Goal: Task Accomplishment & Management: Complete application form

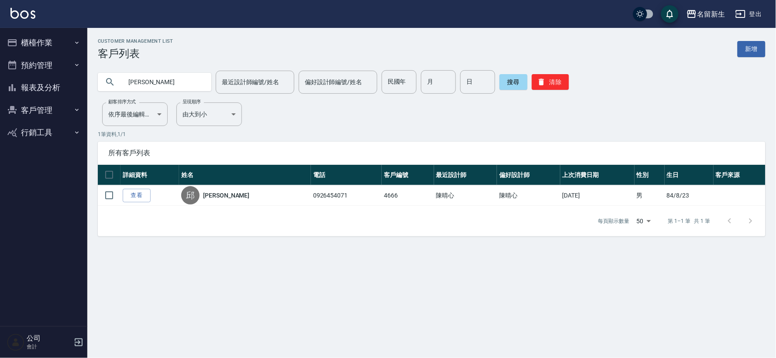
drag, startPoint x: 0, startPoint y: 83, endPoint x: 72, endPoint y: 40, distance: 83.6
click at [72, 40] on button "櫃檯作業" at bounding box center [43, 42] width 80 height 23
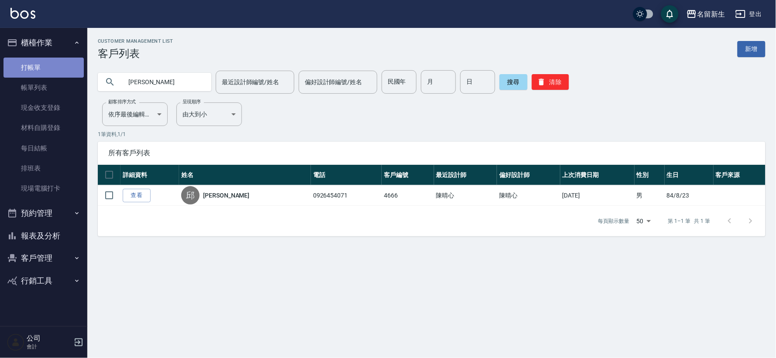
click at [67, 58] on link "打帳單" at bounding box center [43, 68] width 80 height 20
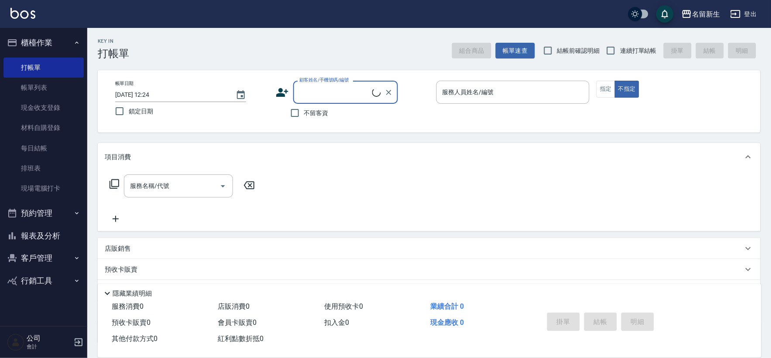
click at [137, 243] on div "店販銷售" at bounding box center [429, 248] width 663 height 21
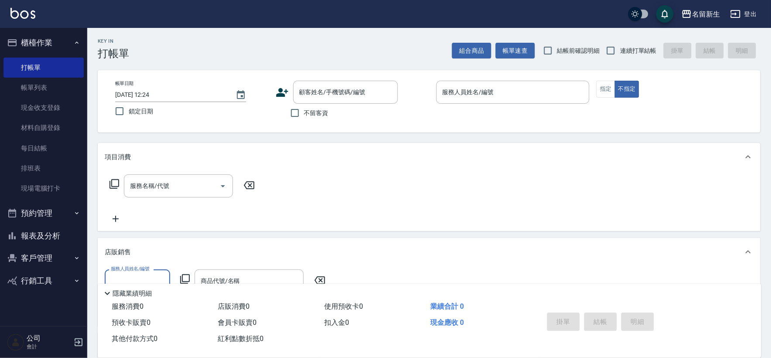
click at [180, 276] on icon at bounding box center [185, 280] width 10 height 10
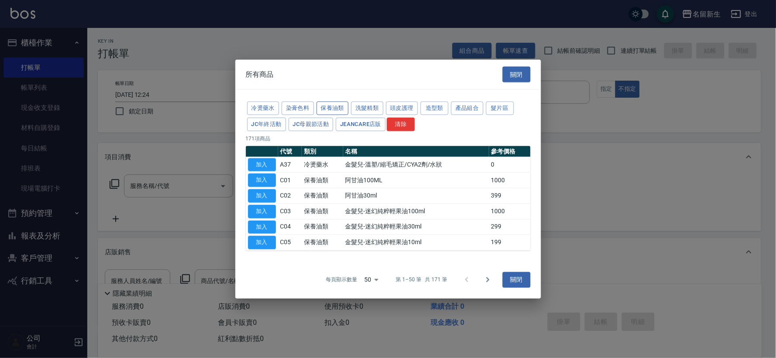
click at [330, 107] on button "保養油類" at bounding box center [333, 109] width 32 height 14
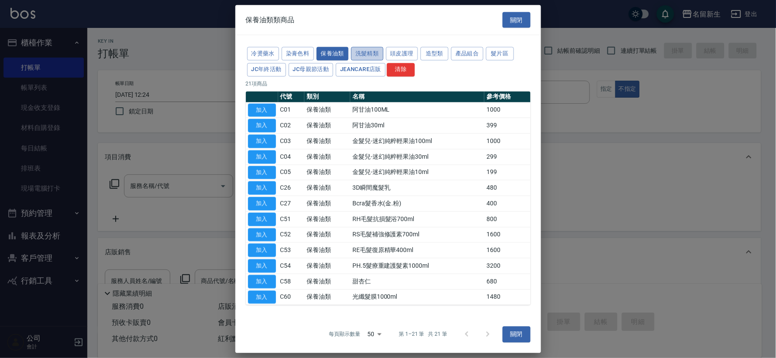
click at [369, 53] on button "洗髮精類" at bounding box center [367, 54] width 32 height 14
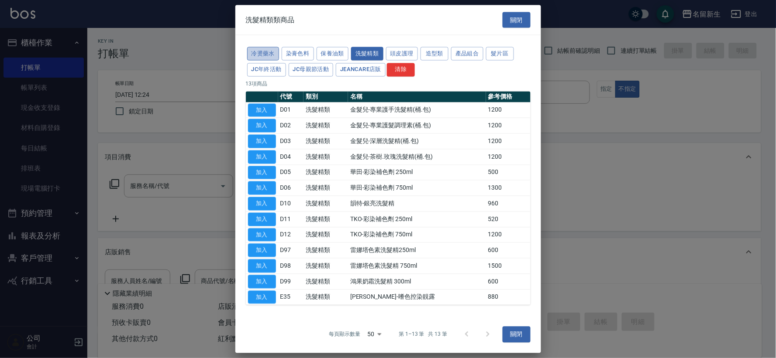
click at [273, 50] on button "冷燙藥水" at bounding box center [263, 54] width 32 height 14
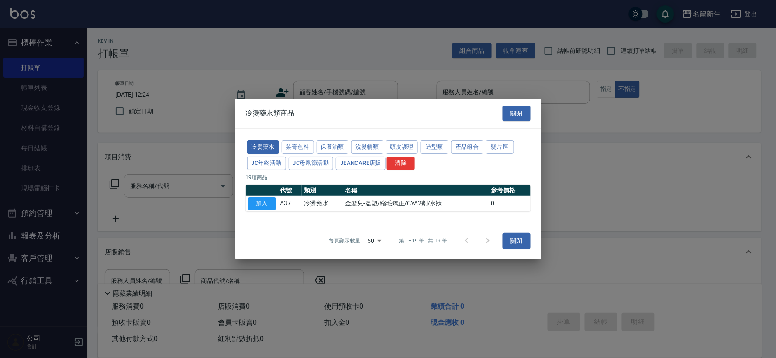
click at [313, 142] on div "冷燙藥水 染膏色料 保養油類 洗髮精類 頭皮護理 造型類 產品組合 髮片區 JC年終活動 JC母親節活動 JeanCare店販 清除" at bounding box center [388, 155] width 285 height 32
click at [311, 143] on button "染膏色料" at bounding box center [298, 148] width 32 height 14
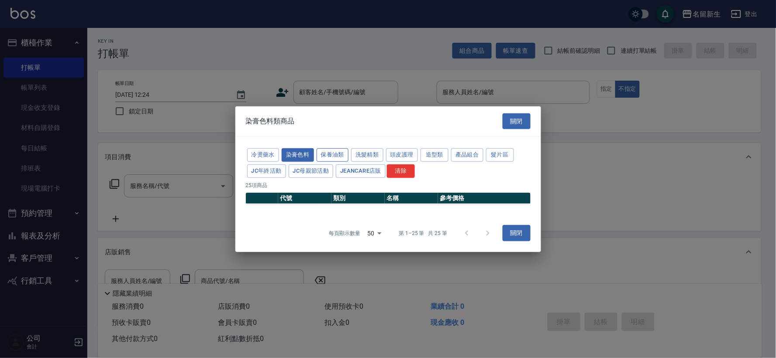
click at [332, 150] on button "保養油類" at bounding box center [333, 155] width 32 height 14
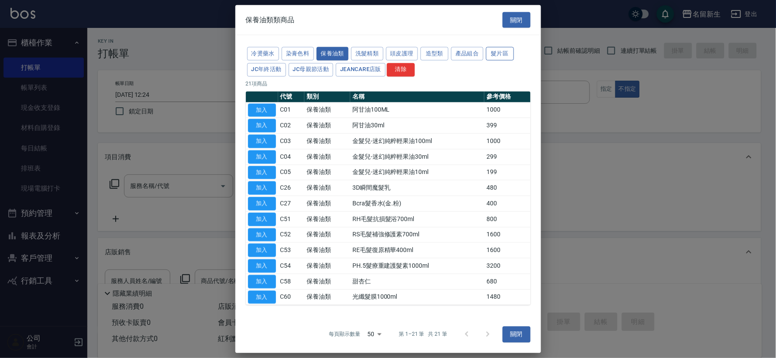
click at [505, 53] on button "髮片區" at bounding box center [500, 54] width 28 height 14
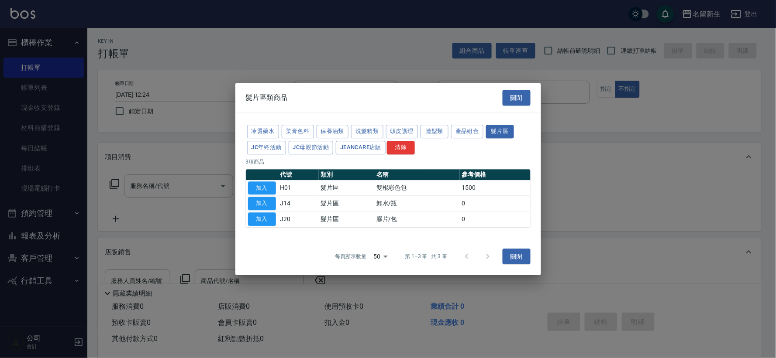
click at [462, 52] on div at bounding box center [388, 179] width 776 height 358
drag, startPoint x: 506, startPoint y: 95, endPoint x: 499, endPoint y: 96, distance: 7.9
click at [507, 96] on button "關閉" at bounding box center [517, 98] width 28 height 16
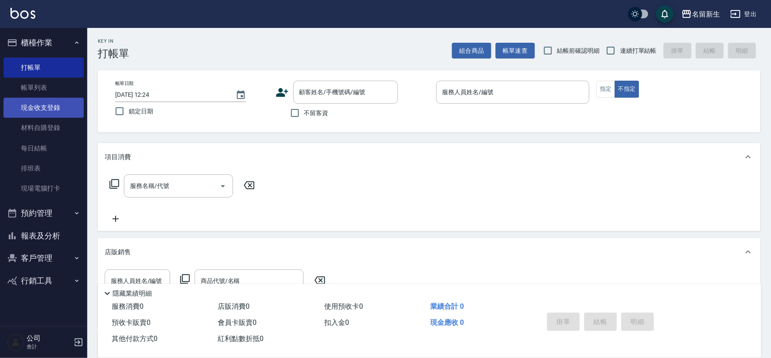
click at [42, 117] on link "現金收支登錄" at bounding box center [43, 108] width 80 height 20
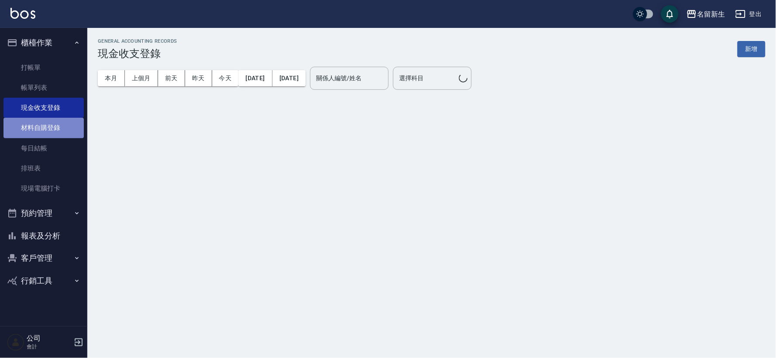
click at [45, 123] on link "材料自購登錄" at bounding box center [43, 128] width 80 height 20
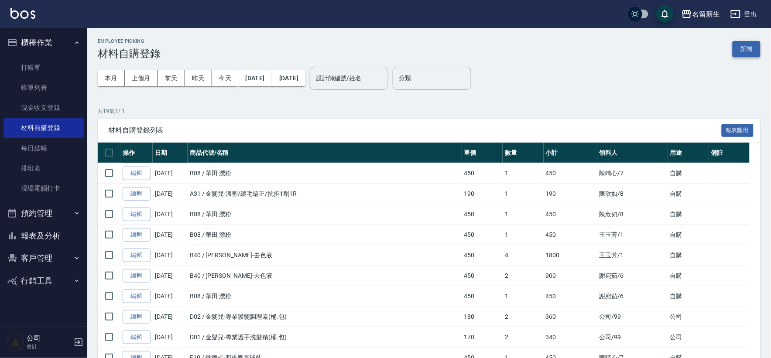
click at [744, 55] on button "新增" at bounding box center [747, 49] width 28 height 16
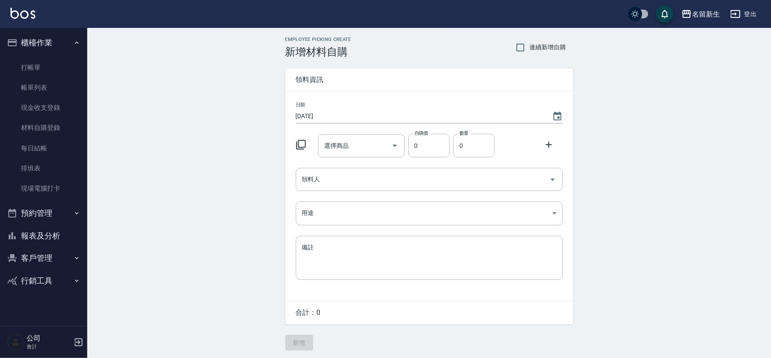
click at [303, 141] on icon at bounding box center [301, 145] width 10 height 10
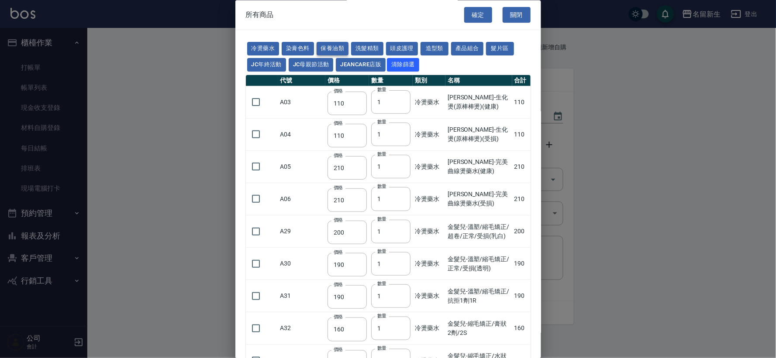
click at [341, 46] on button "保養油類" at bounding box center [333, 49] width 32 height 14
type input "330"
type input "50"
type input "330"
type input "50"
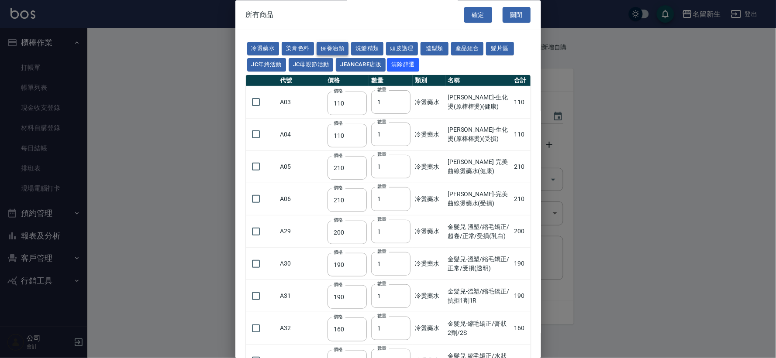
type input "30"
type input "960"
type input "1040"
type input "1520"
type input "120"
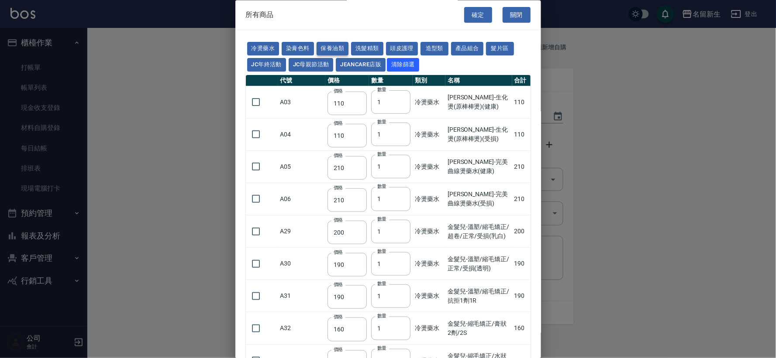
type input "1300"
type input "1520"
type input "2000"
type input "240"
type input "50"
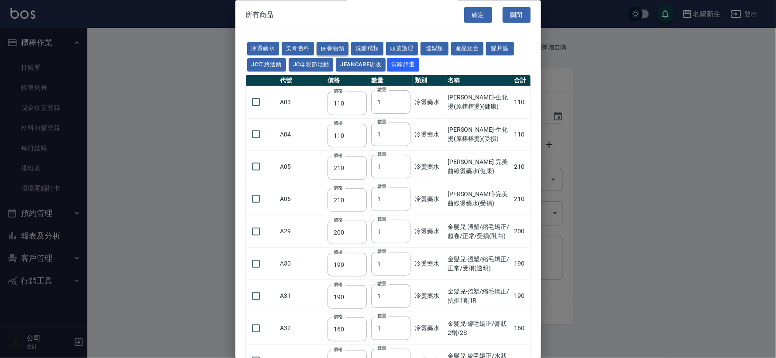
type input "400"
type input "800"
type input "700"
type input "272"
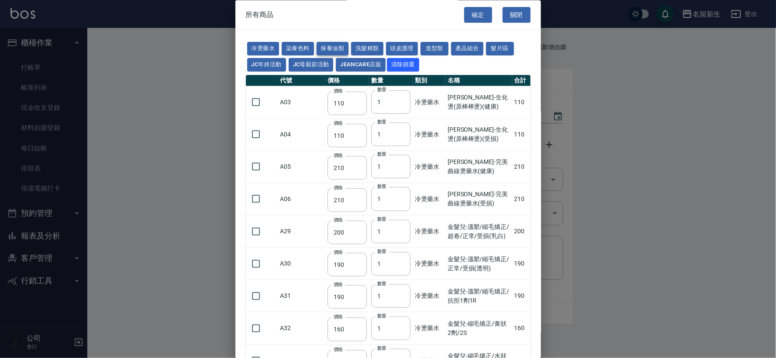
type input "2450"
type input "450"
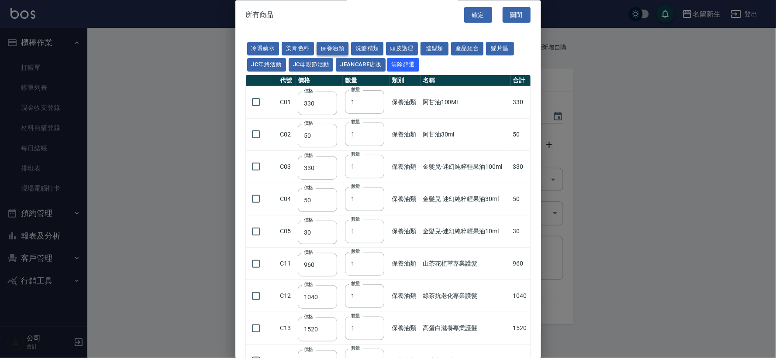
click at [331, 48] on button "保養油類" at bounding box center [333, 49] width 32 height 14
click at [509, 7] on button "關閉" at bounding box center [517, 15] width 28 height 16
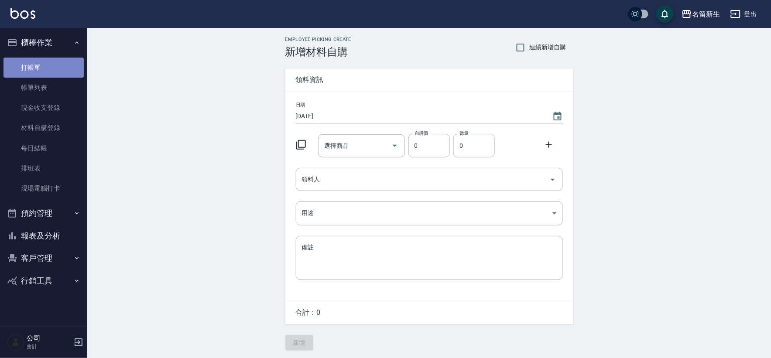
click at [45, 74] on link "打帳單" at bounding box center [43, 68] width 80 height 20
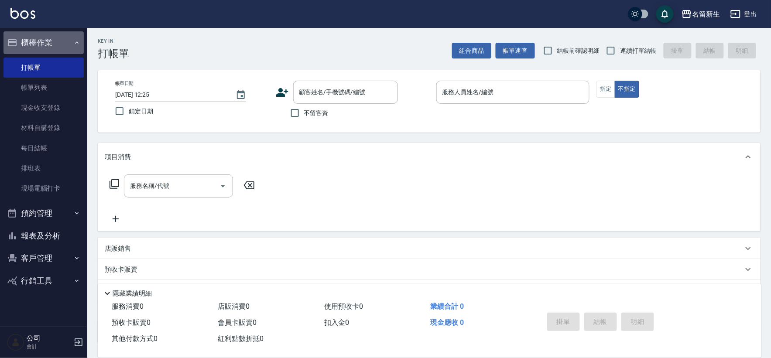
click at [16, 34] on button "櫃檯作業" at bounding box center [43, 42] width 80 height 23
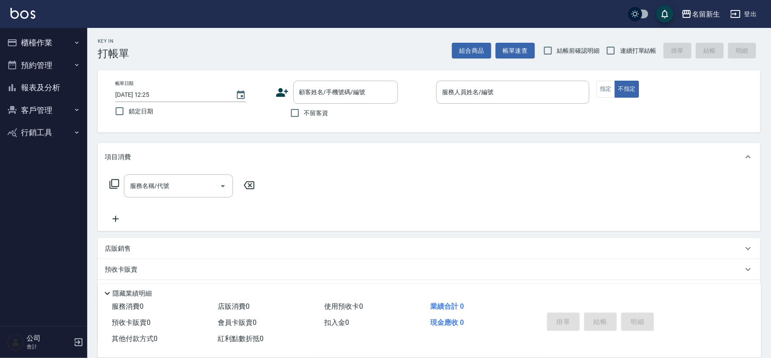
click at [51, 103] on button "客戶管理" at bounding box center [43, 110] width 80 height 23
click at [58, 145] on link "客資篩選匯出" at bounding box center [43, 155] width 80 height 20
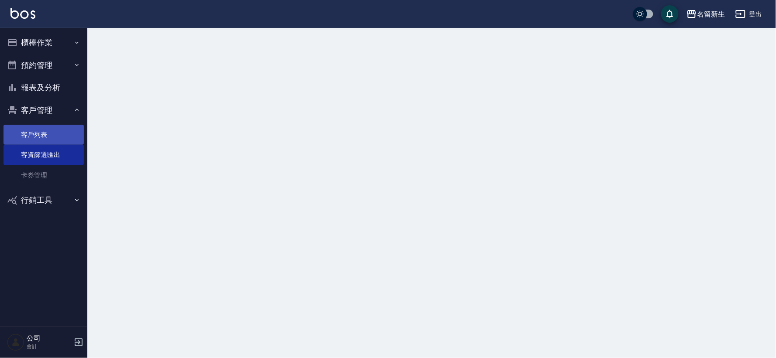
click at [58, 140] on link "客戶列表" at bounding box center [43, 135] width 80 height 20
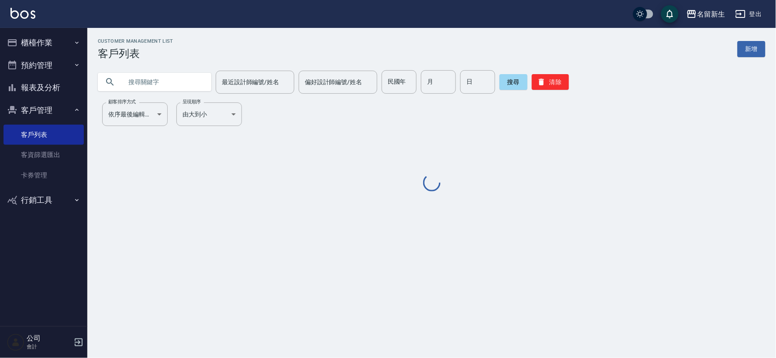
click at [170, 85] on input "text" at bounding box center [163, 82] width 82 height 24
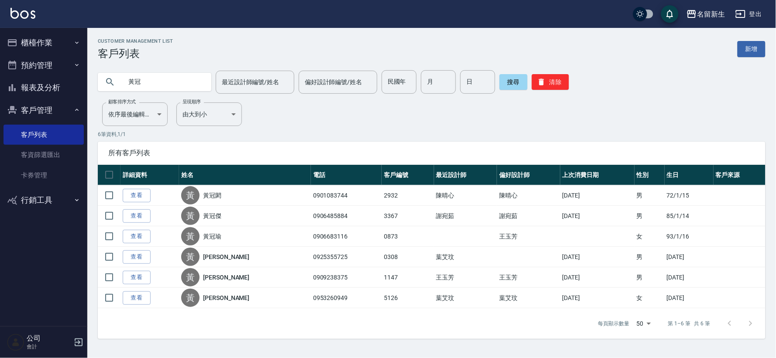
scroll to position [0, 1]
type input "黃冠"
click at [551, 85] on button "清除" at bounding box center [550, 82] width 37 height 16
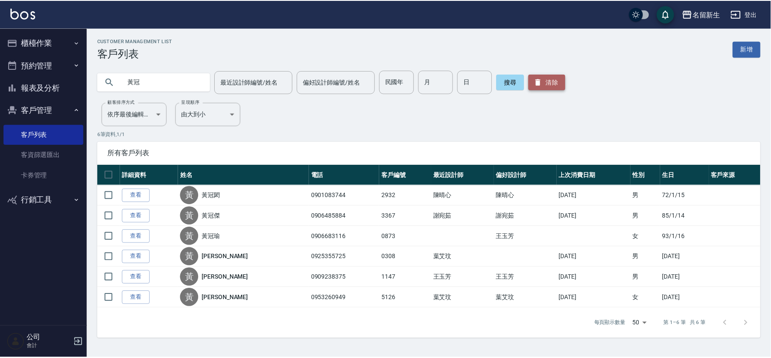
scroll to position [0, 0]
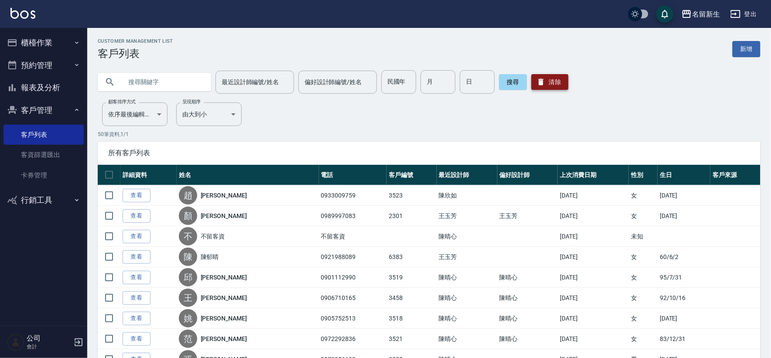
click at [547, 86] on button "清除" at bounding box center [550, 82] width 37 height 16
click at [390, 83] on input "民國年" at bounding box center [399, 82] width 35 height 24
type input "84"
type input "08"
type input "23"
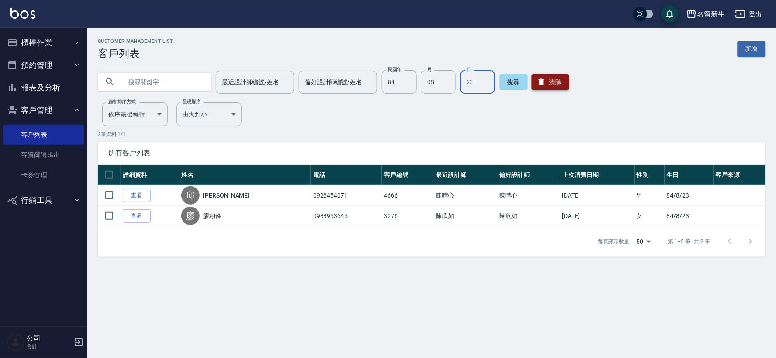
click at [553, 81] on button "清除" at bounding box center [550, 82] width 37 height 16
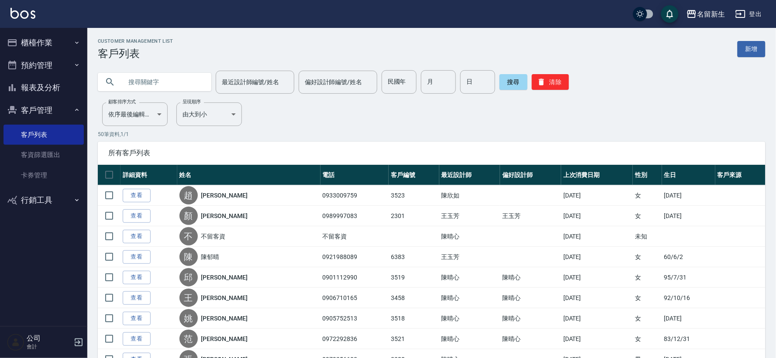
click at [160, 84] on input "text" at bounding box center [163, 82] width 82 height 24
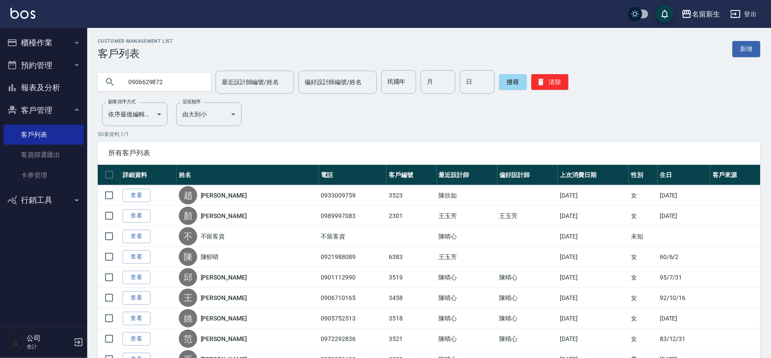
type input "0906629872"
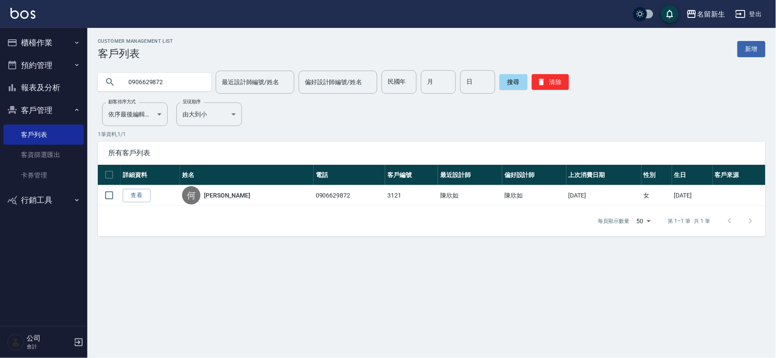
drag, startPoint x: 203, startPoint y: 35, endPoint x: 764, endPoint y: 322, distance: 630.7
click at [559, 82] on button "清除" at bounding box center [550, 82] width 37 height 16
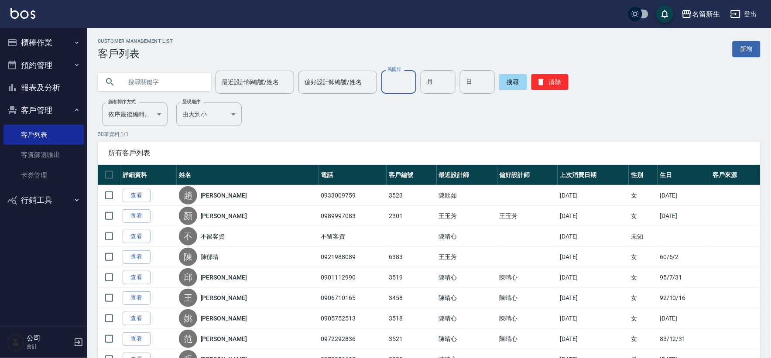
click at [402, 84] on input "民國年" at bounding box center [399, 82] width 35 height 24
type input "68"
type input "02"
type input "19"
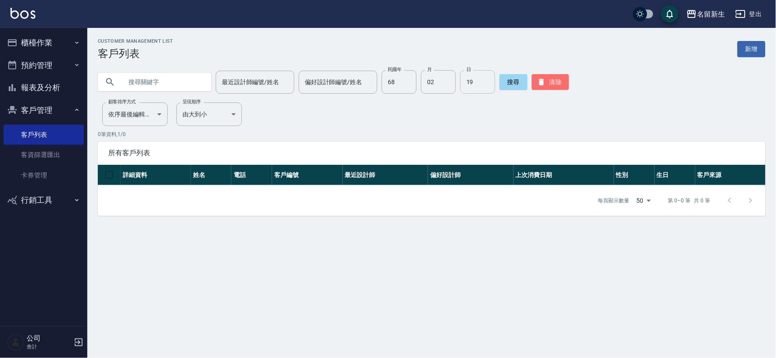
drag, startPoint x: 559, startPoint y: 77, endPoint x: 482, endPoint y: 86, distance: 77.8
click at [559, 77] on button "清除" at bounding box center [550, 82] width 37 height 16
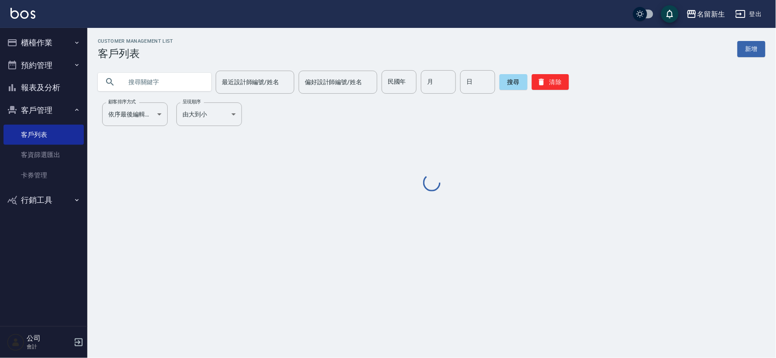
click at [139, 82] on input "text" at bounding box center [163, 82] width 82 height 24
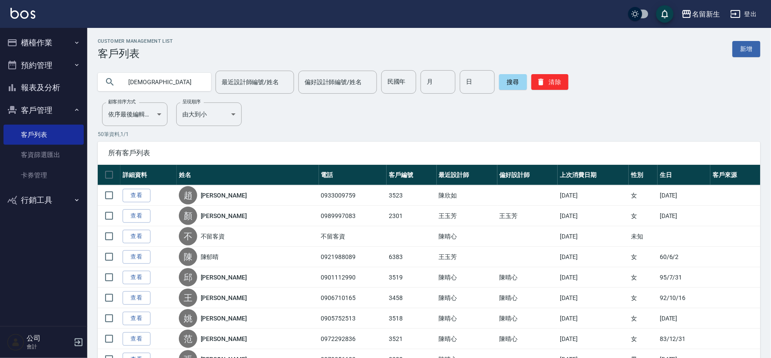
type input "[DEMOGRAPHIC_DATA]"
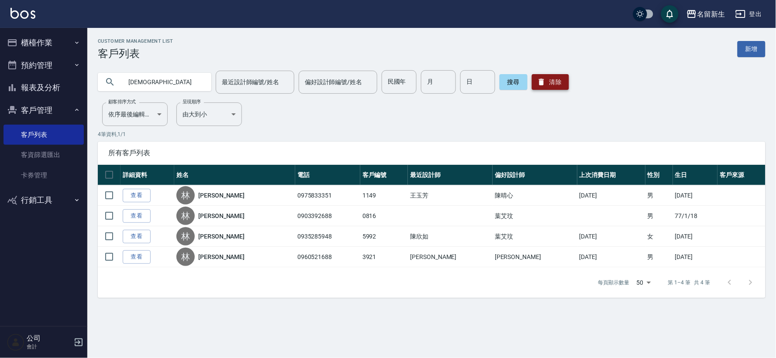
click at [540, 83] on icon "button" at bounding box center [541, 82] width 5 height 7
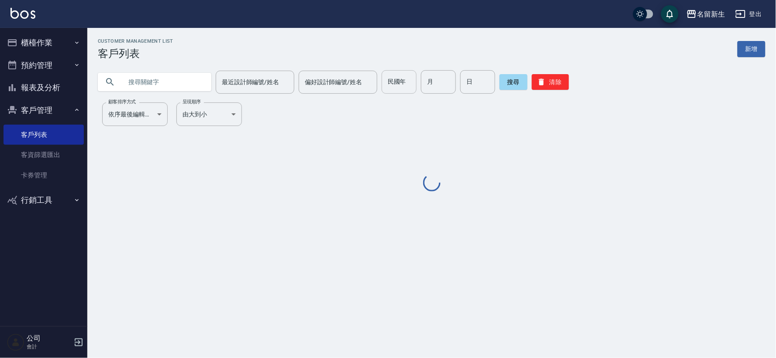
click at [410, 86] on input "民國年" at bounding box center [399, 82] width 35 height 24
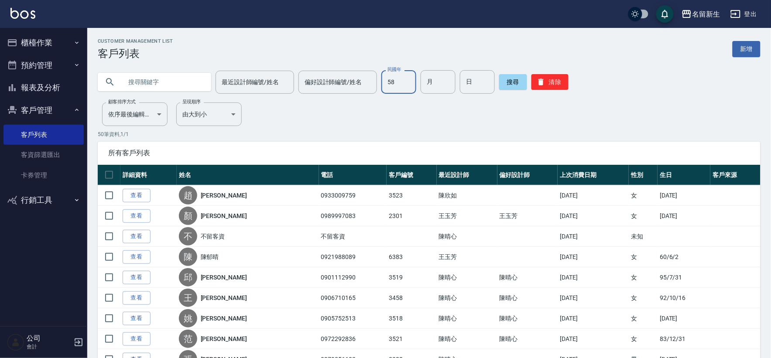
type input "58"
type input "09"
type input "02"
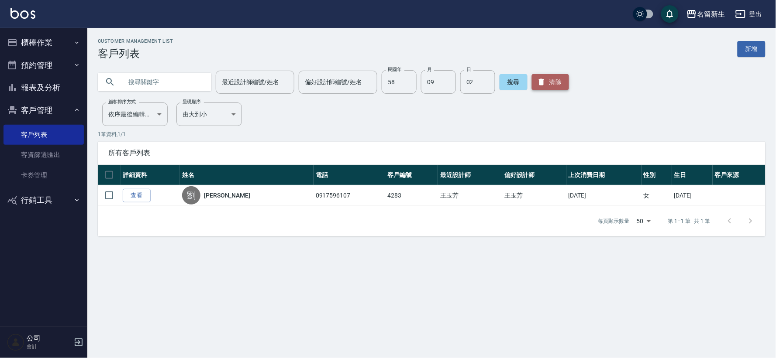
click at [562, 80] on button "清除" at bounding box center [550, 82] width 37 height 16
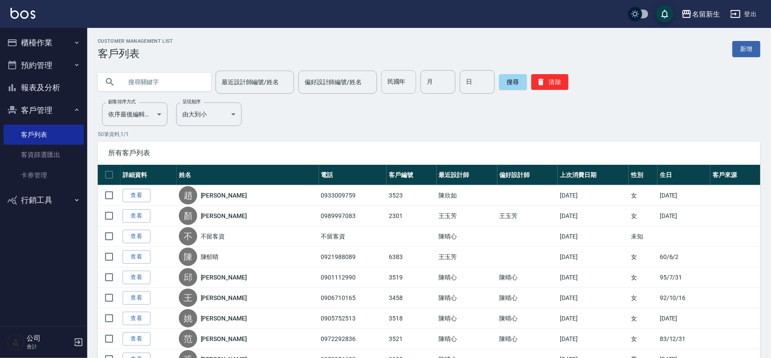
click at [399, 86] on input "民國年" at bounding box center [399, 82] width 35 height 24
type input "76"
type input "05"
type input "25"
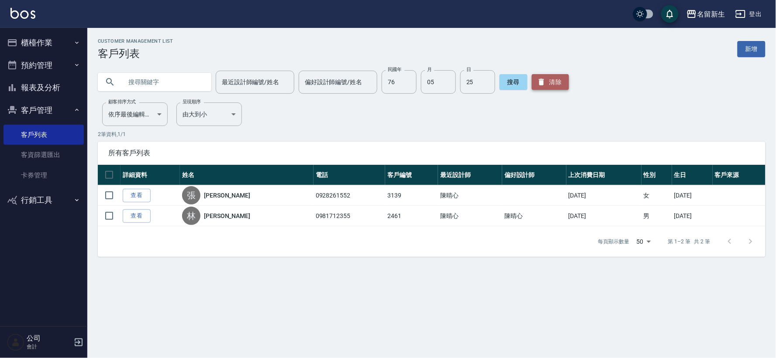
click at [553, 79] on button "清除" at bounding box center [550, 82] width 37 height 16
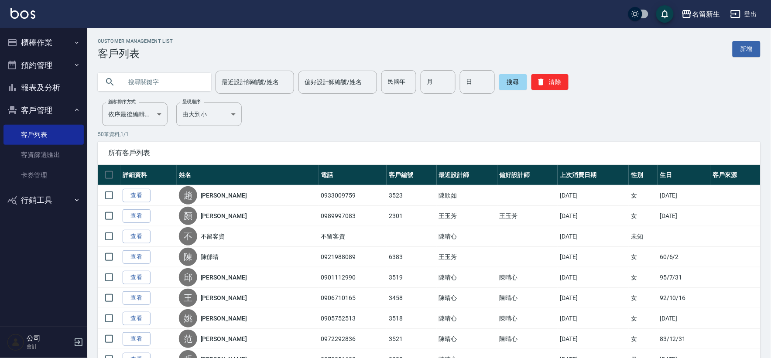
click at [182, 82] on input "text" at bounding box center [163, 82] width 82 height 24
type input "辰"
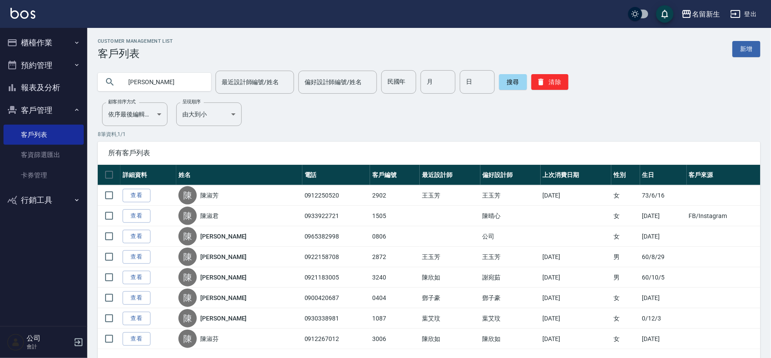
type input "[PERSON_NAME]"
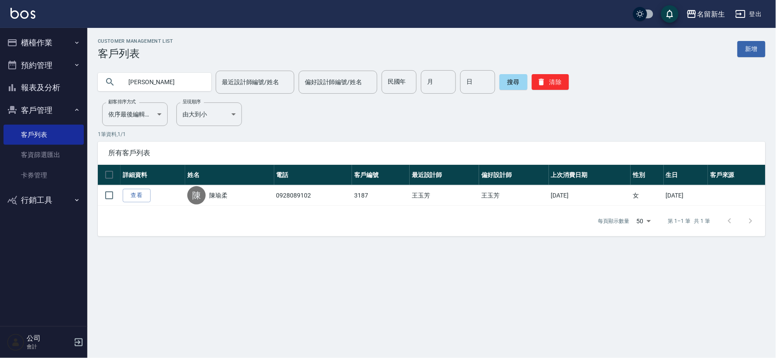
drag, startPoint x: 51, startPoint y: 47, endPoint x: 52, endPoint y: 59, distance: 11.8
click at [51, 47] on button "櫃檯作業" at bounding box center [43, 42] width 80 height 23
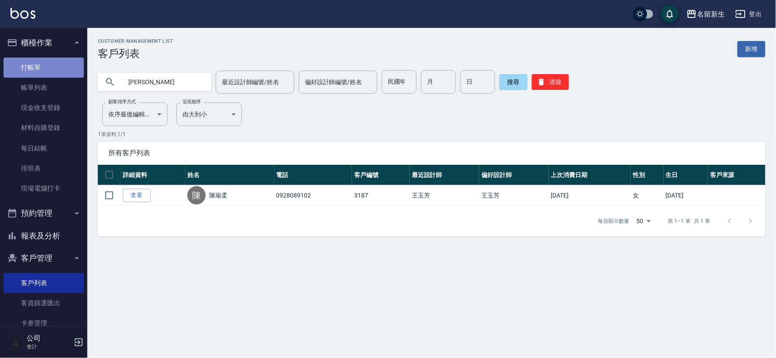
click at [52, 62] on link "打帳單" at bounding box center [43, 68] width 80 height 20
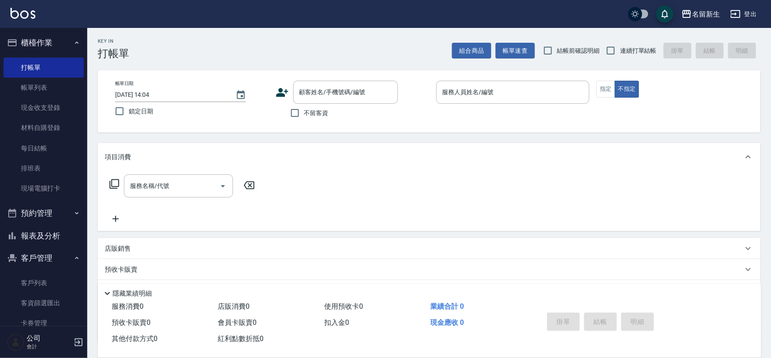
click at [276, 90] on icon at bounding box center [282, 92] width 13 height 13
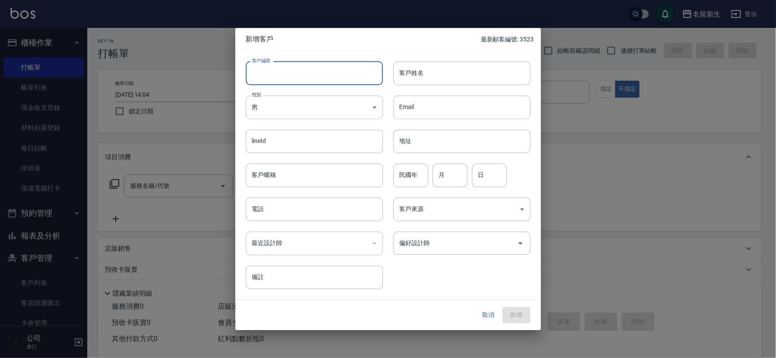
click at [299, 76] on input "客戶編號" at bounding box center [314, 74] width 137 height 24
type input "3601"
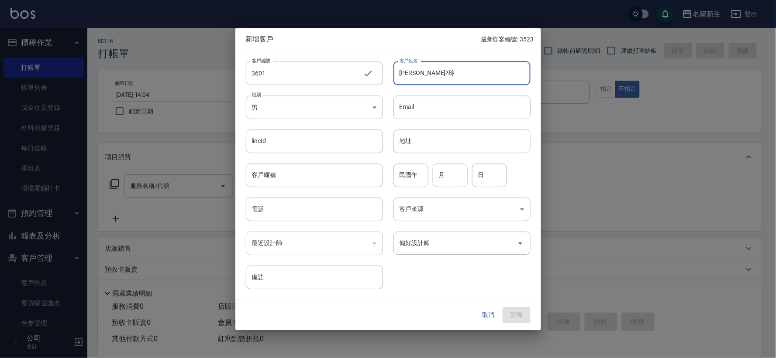
type input "[PERSON_NAME]?玲"
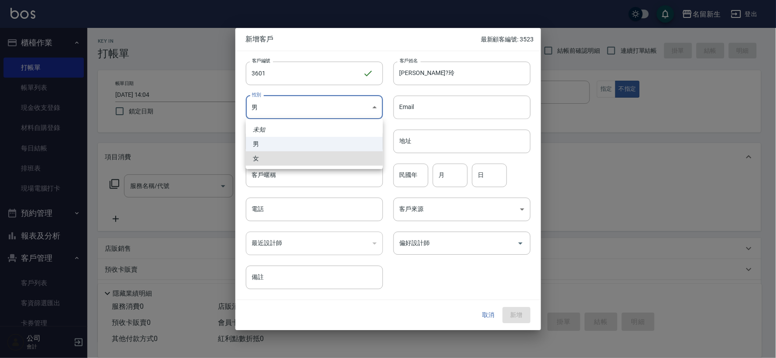
type input "[DEMOGRAPHIC_DATA]"
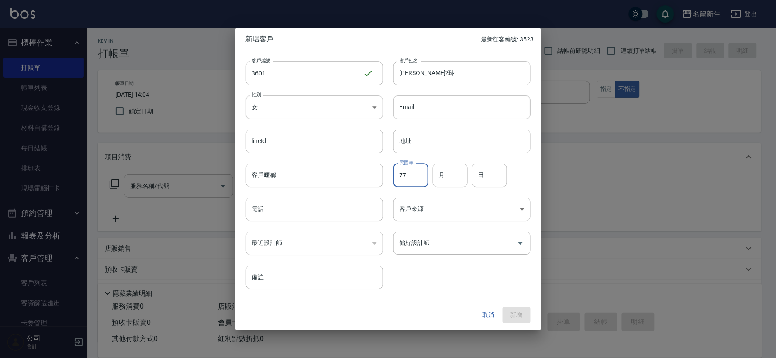
type input "77"
type input "08"
type input "21"
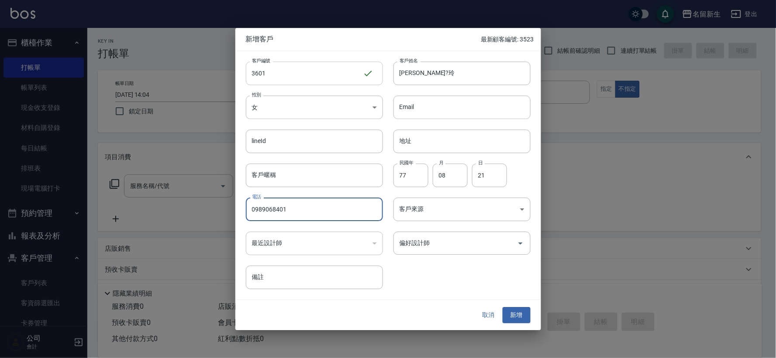
type input "0989068401"
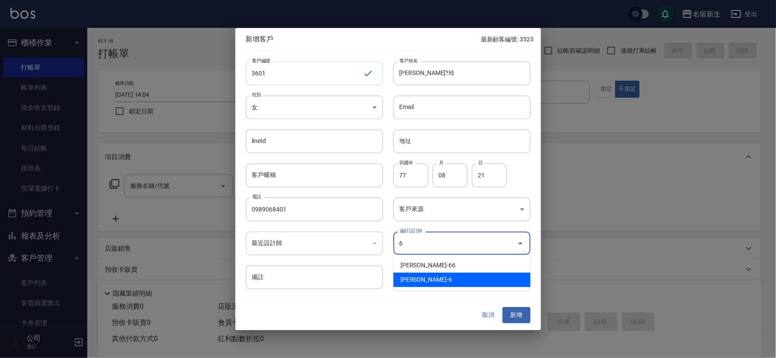
type input "謝宛茹"
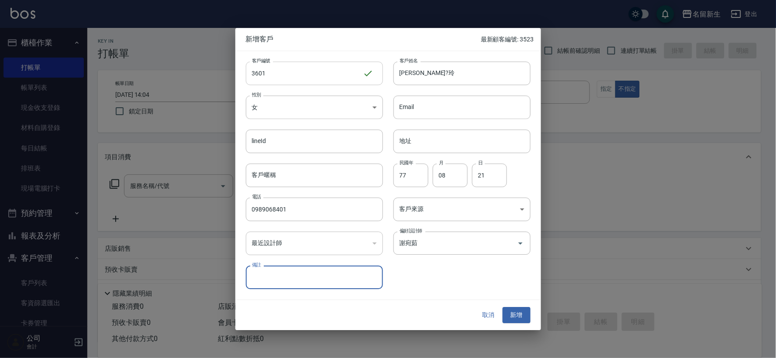
click at [503, 308] on button "新增" at bounding box center [517, 316] width 28 height 16
